Goal: Task Accomplishment & Management: Manage account settings

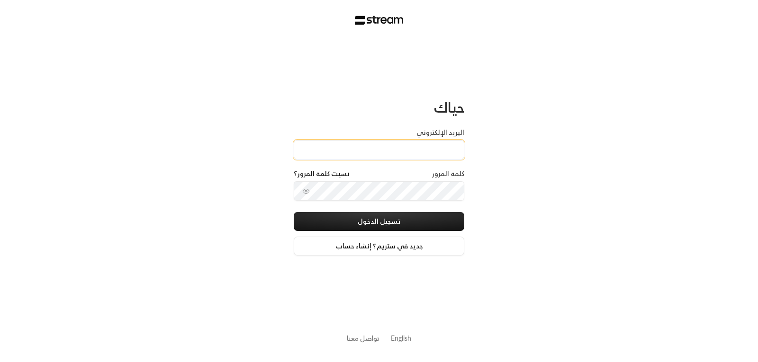
click at [437, 160] on div "البريد الإلكتروني" at bounding box center [379, 148] width 170 height 41
type input "[EMAIL_ADDRESS][DOMAIN_NAME]"
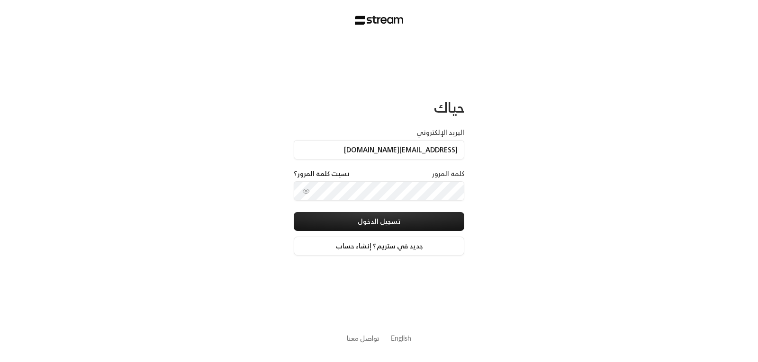
click at [424, 171] on div "كلمة المرور نسيت كلمة المرور؟" at bounding box center [379, 175] width 170 height 12
click at [422, 175] on div "كلمة المرور نسيت كلمة المرور؟" at bounding box center [379, 175] width 170 height 12
click at [437, 173] on label "كلمة المرور" at bounding box center [448, 173] width 32 height 9
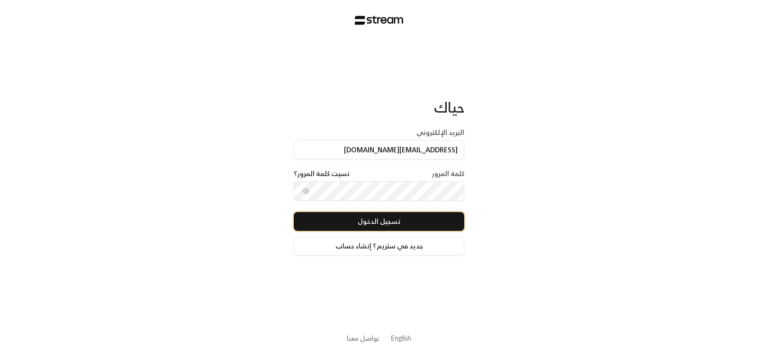
click at [382, 227] on button "تسجيل الدخول" at bounding box center [379, 221] width 170 height 19
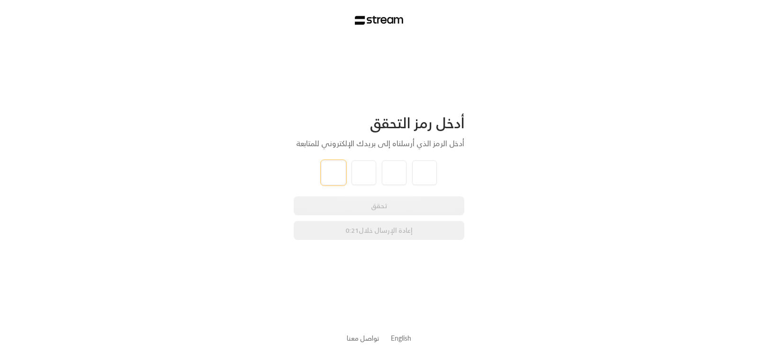
click at [335, 176] on input "tel" at bounding box center [333, 173] width 25 height 25
click at [383, 213] on div "تحقق إعادة الإرسال خلال 0:20" at bounding box center [379, 219] width 170 height 44
click at [387, 210] on div "تحقق إعادة الإرسال خلال 0:19" at bounding box center [379, 219] width 170 height 44
click at [400, 166] on input "tel" at bounding box center [394, 173] width 25 height 25
click at [326, 175] on input "tel" at bounding box center [333, 173] width 25 height 25
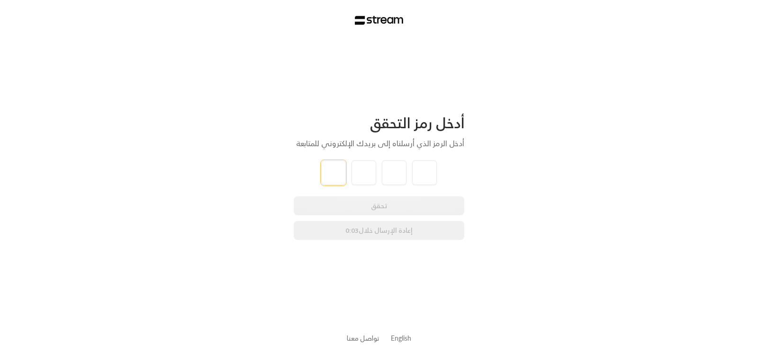
type input "6"
type input "5"
type input "8"
type input "2"
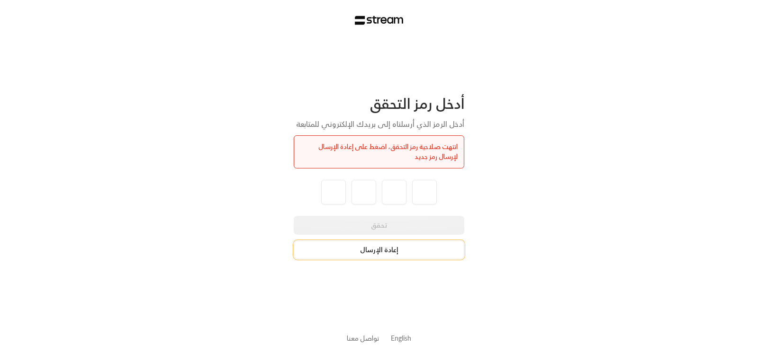
click at [387, 253] on button "إعادة الإرسال" at bounding box center [379, 250] width 170 height 19
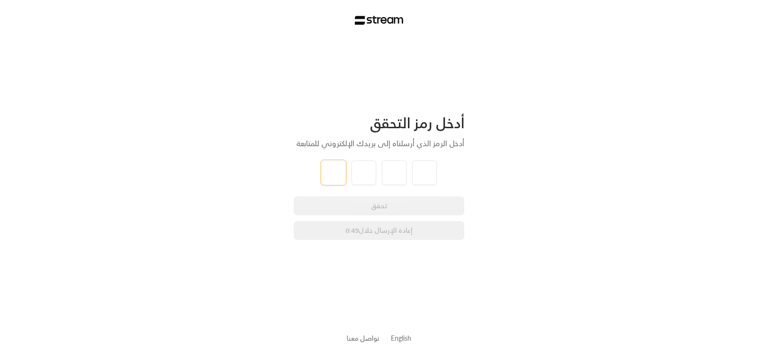
type input "0"
type input "3"
type input "9"
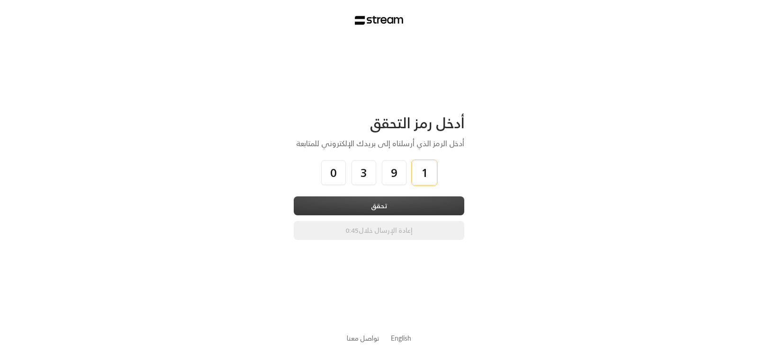
type input "1"
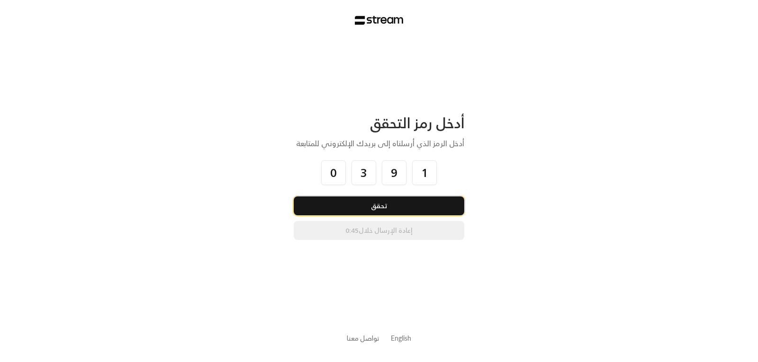
click at [396, 201] on button "تحقق" at bounding box center [379, 206] width 170 height 19
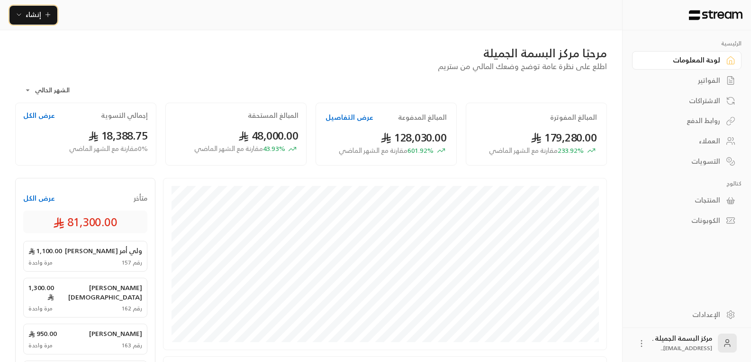
click at [27, 10] on span "إنشاء" at bounding box center [34, 15] width 16 height 12
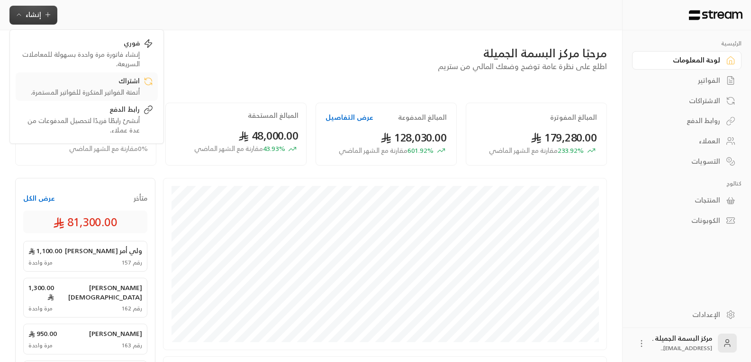
click at [111, 91] on div "أتمتة الفواتير المتكررة للفواتير المستمرة." at bounding box center [79, 92] width 119 height 9
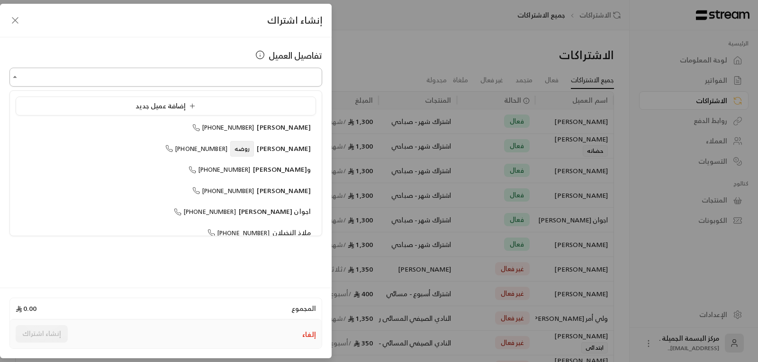
click at [273, 80] on input "اختر العميل" at bounding box center [165, 77] width 313 height 17
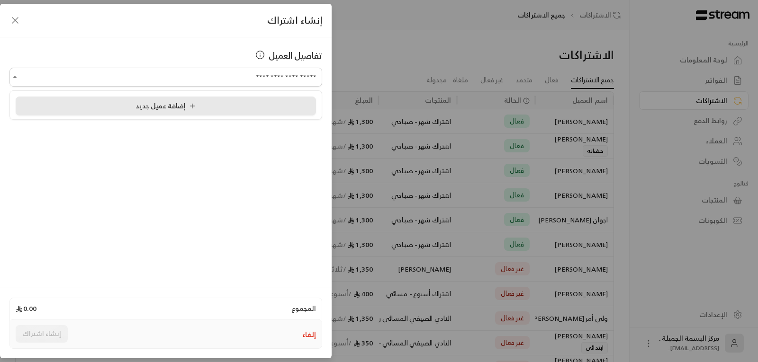
click at [188, 110] on icon at bounding box center [192, 106] width 8 height 8
type input "**********"
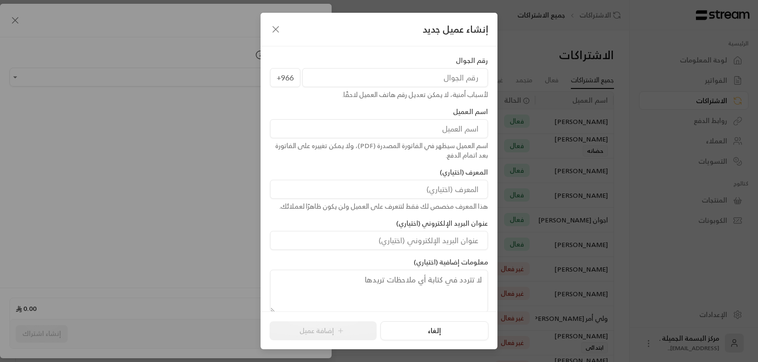
drag, startPoint x: 453, startPoint y: 81, endPoint x: 453, endPoint y: 75, distance: 5.2
click at [453, 76] on input "tel" at bounding box center [395, 77] width 186 height 19
type input "509763756"
click at [452, 131] on input at bounding box center [379, 128] width 218 height 19
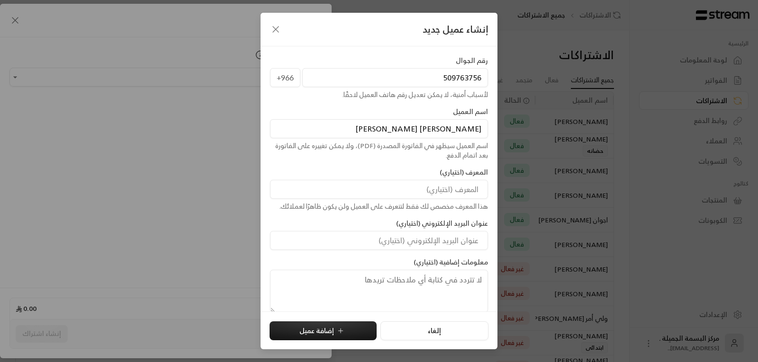
scroll to position [10, 0]
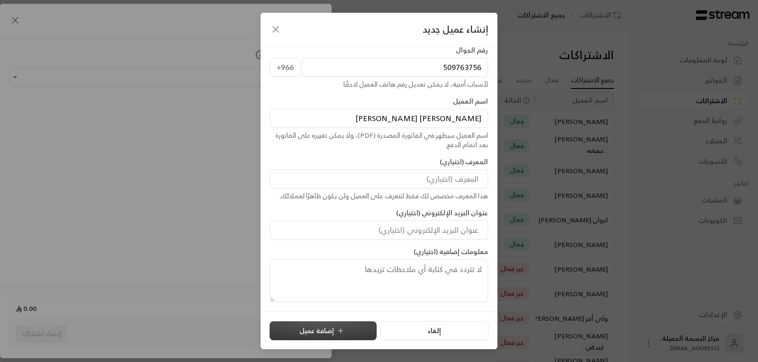
type input "[PERSON_NAME] [PERSON_NAME]"
click at [337, 331] on icon "submit" at bounding box center [341, 331] width 8 height 8
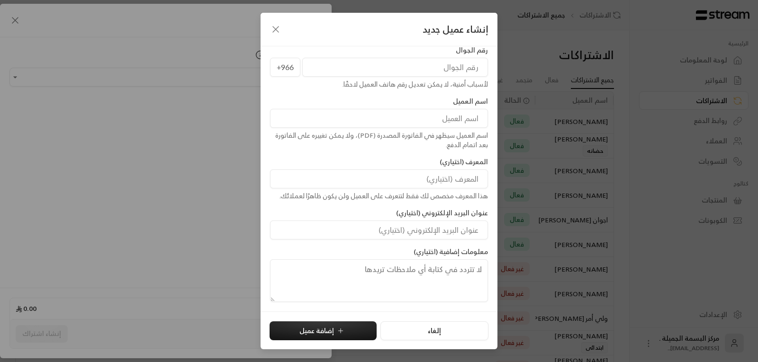
type input "**********"
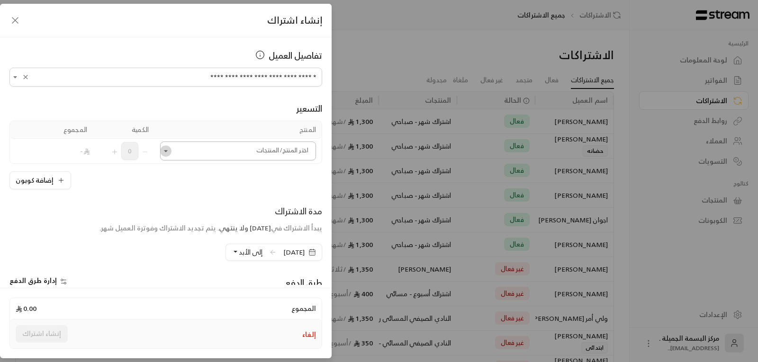
click at [170, 152] on icon "Open" at bounding box center [165, 150] width 9 height 9
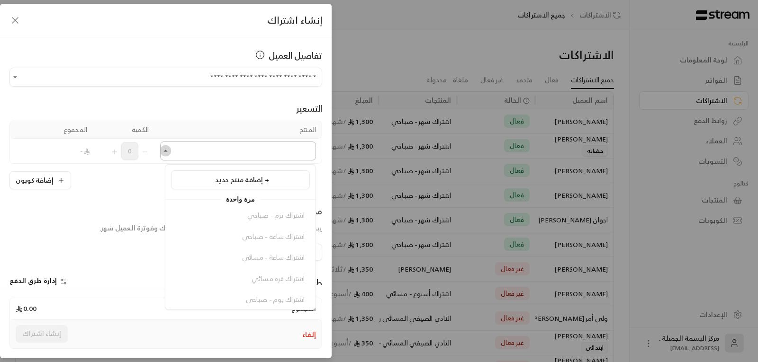
click at [170, 152] on icon "Close" at bounding box center [165, 150] width 9 height 9
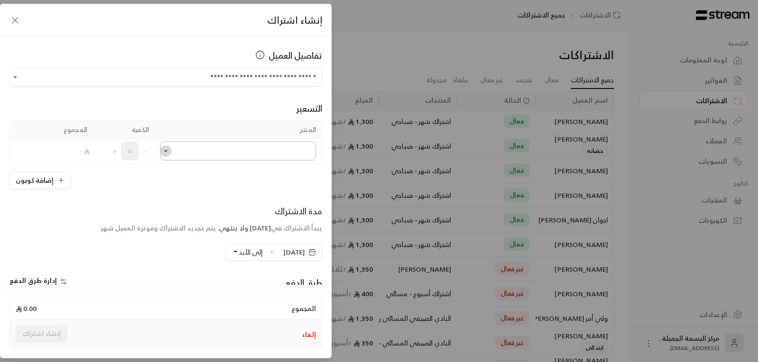
click at [167, 151] on icon "Open" at bounding box center [165, 150] width 9 height 9
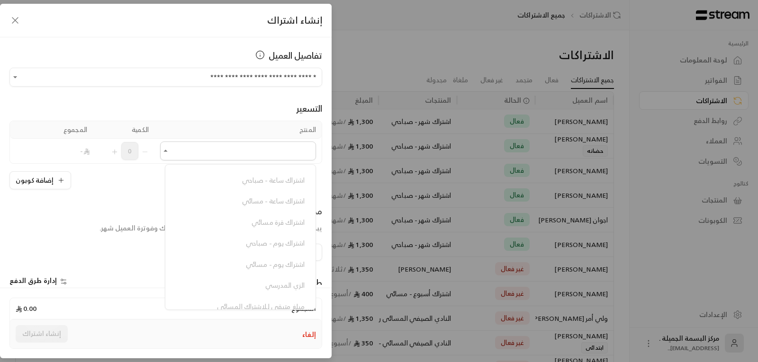
scroll to position [200, 0]
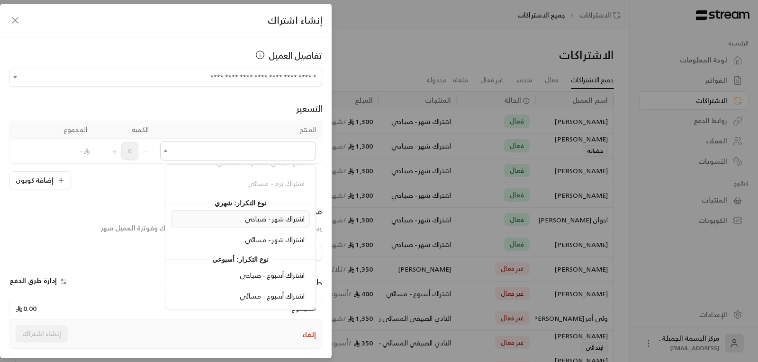
click at [268, 219] on span "اشتراك شهر - صباحي" at bounding box center [275, 219] width 60 height 12
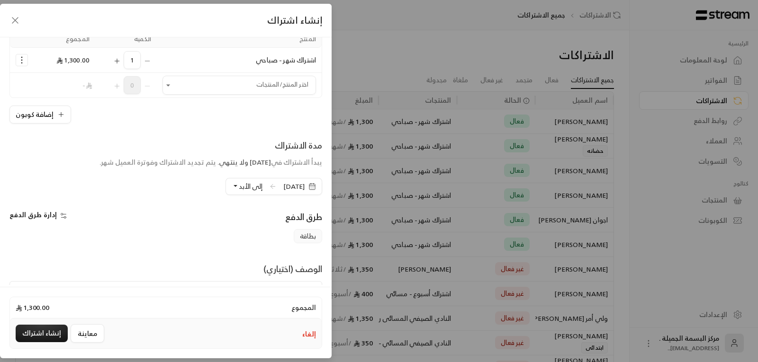
scroll to position [95, 0]
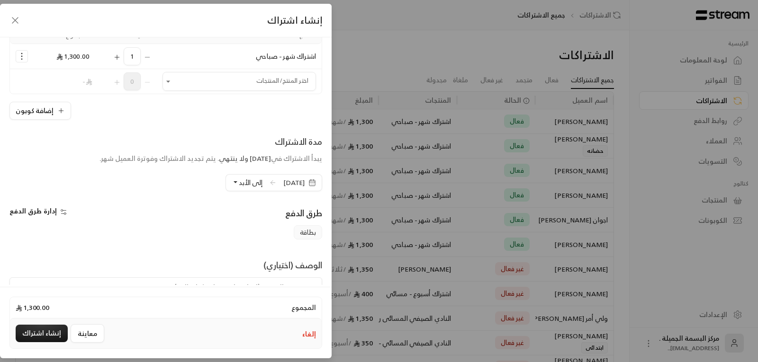
click at [314, 184] on icon "button" at bounding box center [312, 183] width 8 height 8
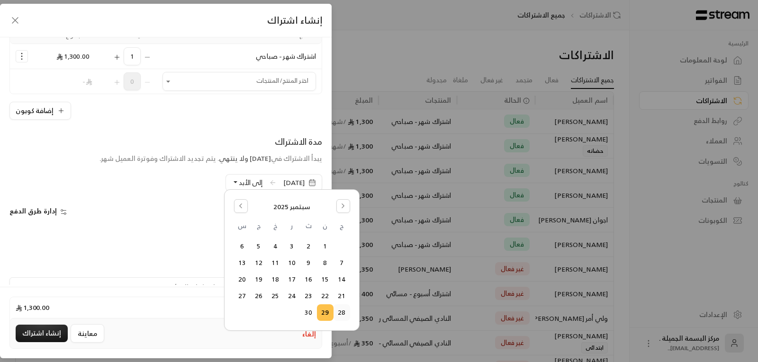
click at [341, 311] on button "28" at bounding box center [342, 313] width 16 height 16
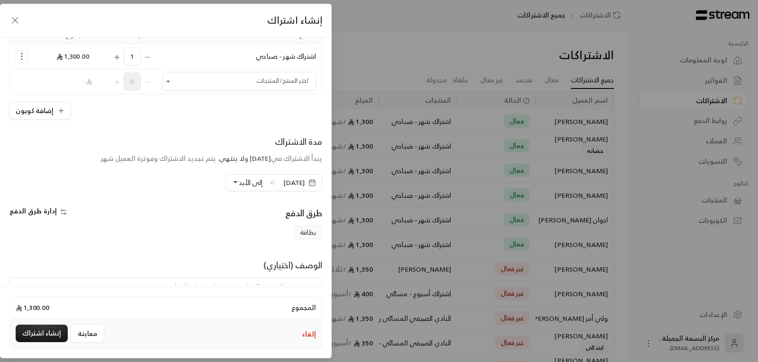
click at [232, 185] on button "إلى الأبد" at bounding box center [247, 183] width 31 height 16
click at [305, 229] on span "دورة واحدة" at bounding box center [321, 226] width 32 height 8
click at [283, 295] on div "المجموع 1,300.00 إلغاء معاينة إنشاء اشتراك" at bounding box center [166, 323] width 332 height 72
click at [296, 287] on div "المجموع 1,300.00 إلغاء معاينة إنشاء اشتراك" at bounding box center [166, 323] width 332 height 72
click at [298, 283] on textarea at bounding box center [165, 299] width 313 height 43
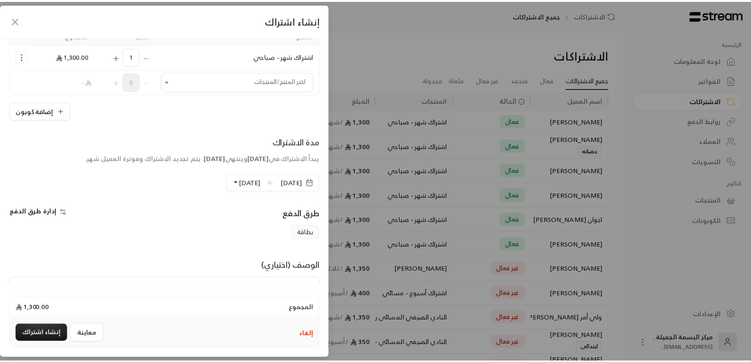
scroll to position [104, 0]
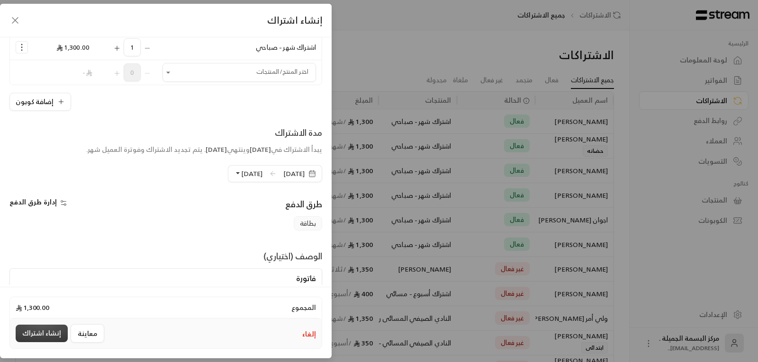
type textarea "فاتورة"
click at [45, 331] on button "إنشاء اشتراك" at bounding box center [42, 334] width 52 height 18
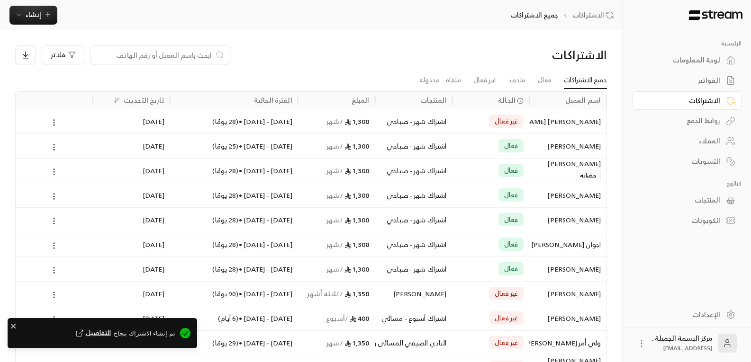
click at [582, 121] on div "[PERSON_NAME] [PERSON_NAME]" at bounding box center [568, 121] width 66 height 24
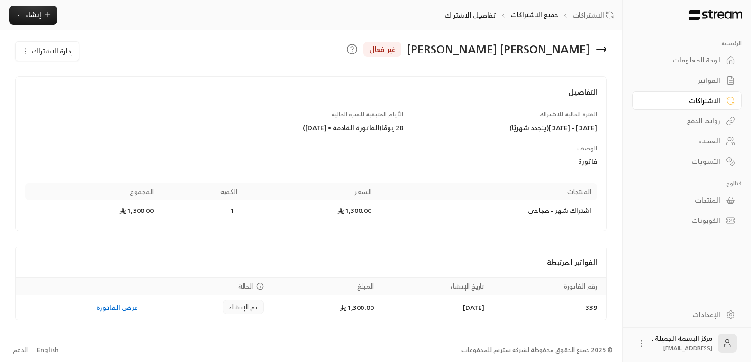
scroll to position [10, 0]
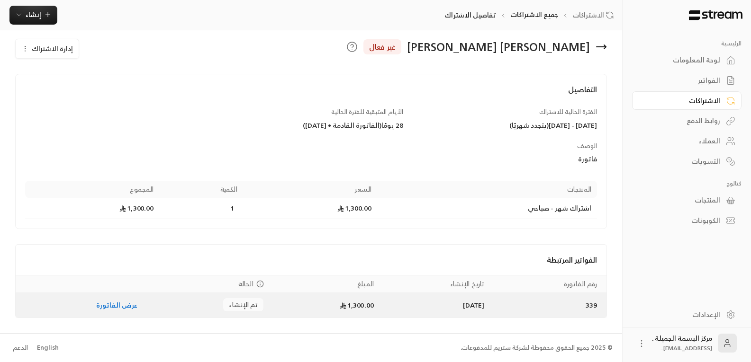
click at [110, 307] on link "عرض الفاتورة" at bounding box center [117, 305] width 42 height 12
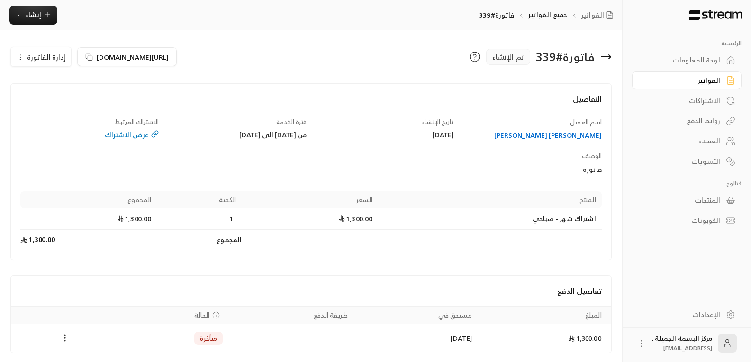
click at [69, 338] on icon "Payments" at bounding box center [64, 337] width 9 height 9
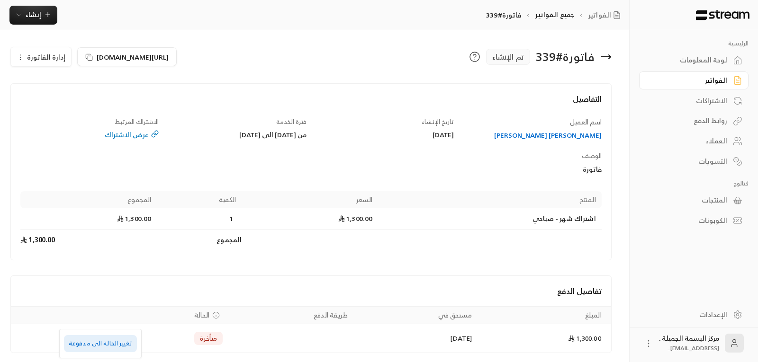
click at [83, 347] on li "تغيير الحالة الى مدفوعة" at bounding box center [100, 343] width 73 height 17
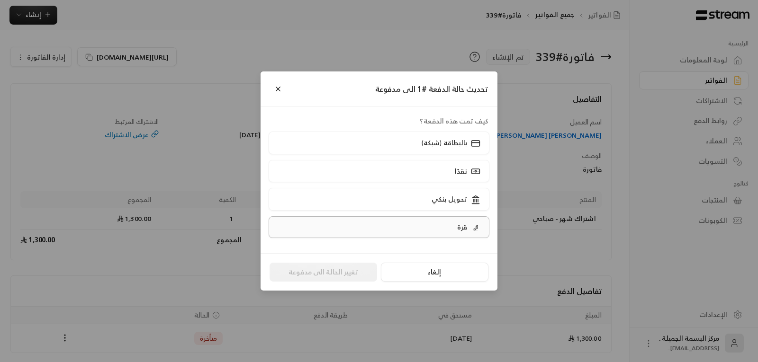
click at [450, 231] on label "قرة" at bounding box center [379, 227] width 221 height 22
click at [456, 226] on div "قرة" at bounding box center [467, 227] width 27 height 9
click at [341, 269] on button "تغيير الحالة الى مدفوعة" at bounding box center [323, 272] width 108 height 19
